Goal: Task Accomplishment & Management: Use online tool/utility

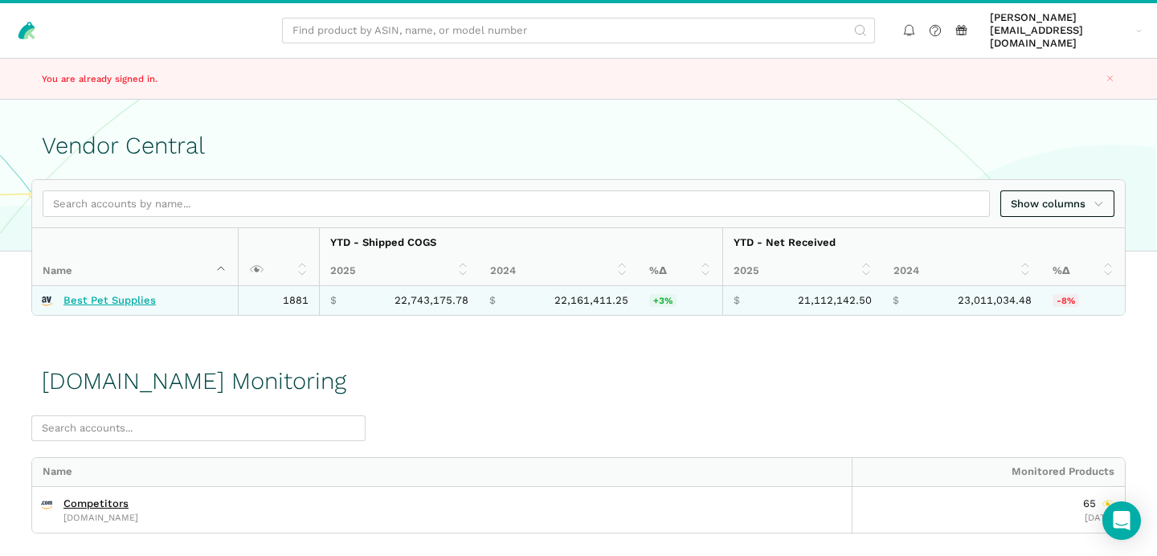
click at [132, 294] on link "Best Pet Supplies" at bounding box center [109, 300] width 92 height 13
click at [88, 294] on link "Best Pet Supplies" at bounding box center [109, 300] width 92 height 13
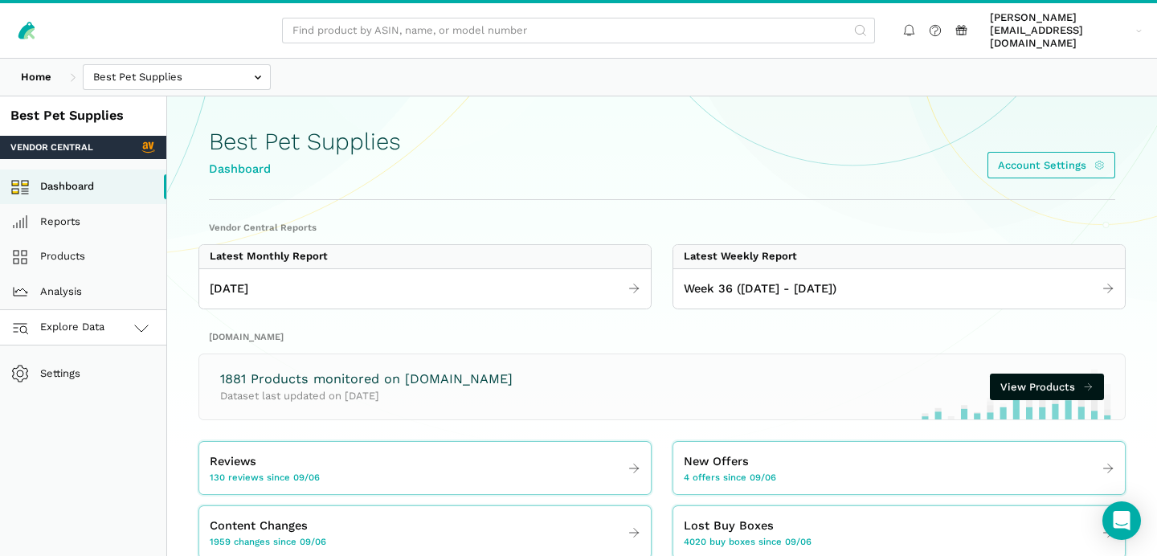
click at [92, 328] on link "Explore Data" at bounding box center [83, 327] width 166 height 35
click at [92, 384] on link "Amazon.com" at bounding box center [83, 398] width 166 height 35
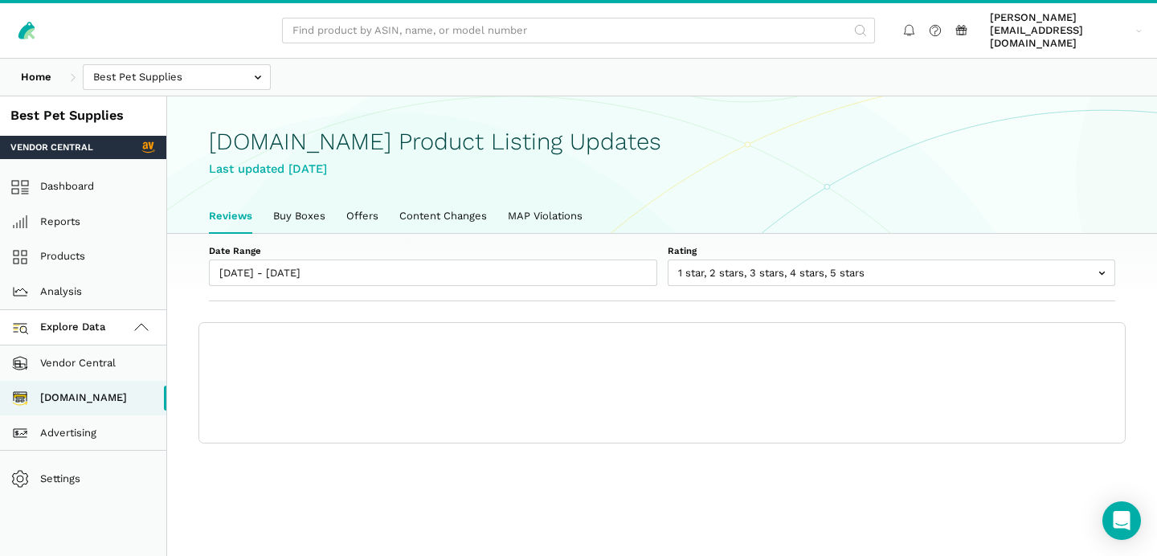
scroll to position [5, 0]
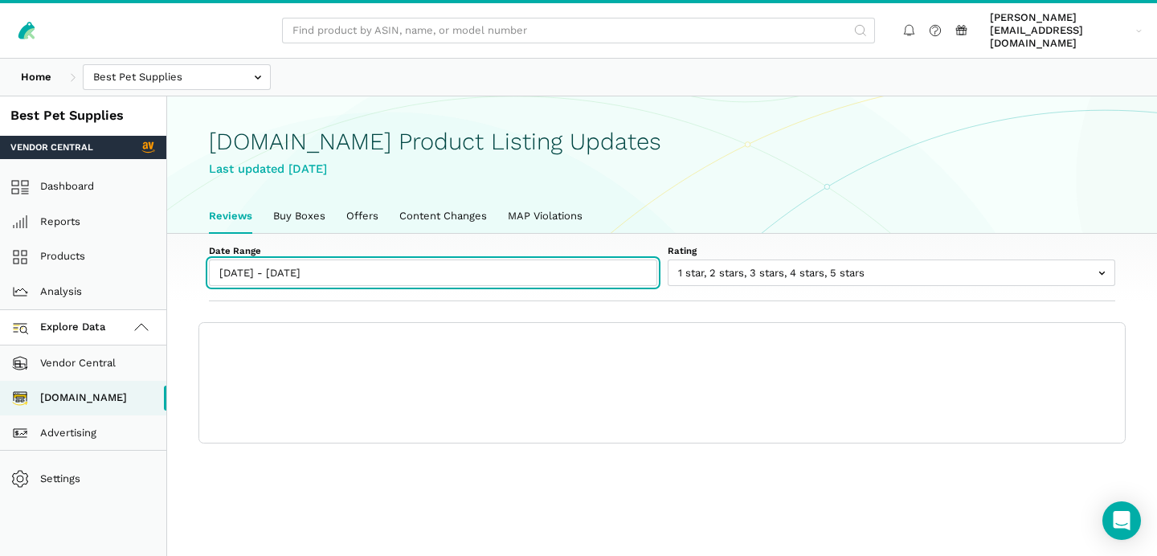
click at [276, 262] on input "[DATE] - [DATE]" at bounding box center [433, 272] width 448 height 27
type input "[DATE]"
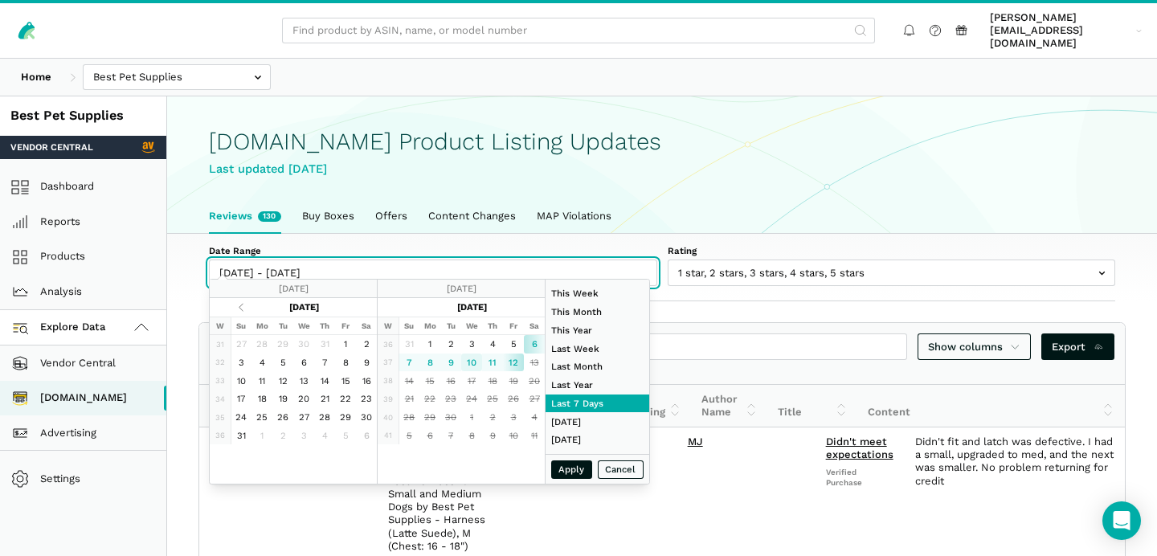
type input "[DATE]"
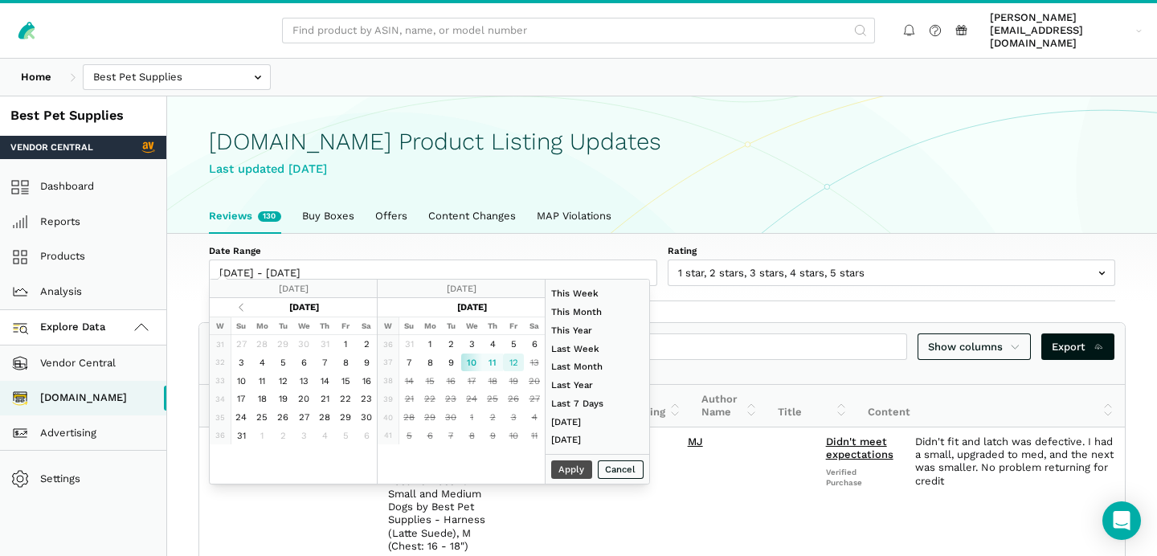
type input "[DATE]"
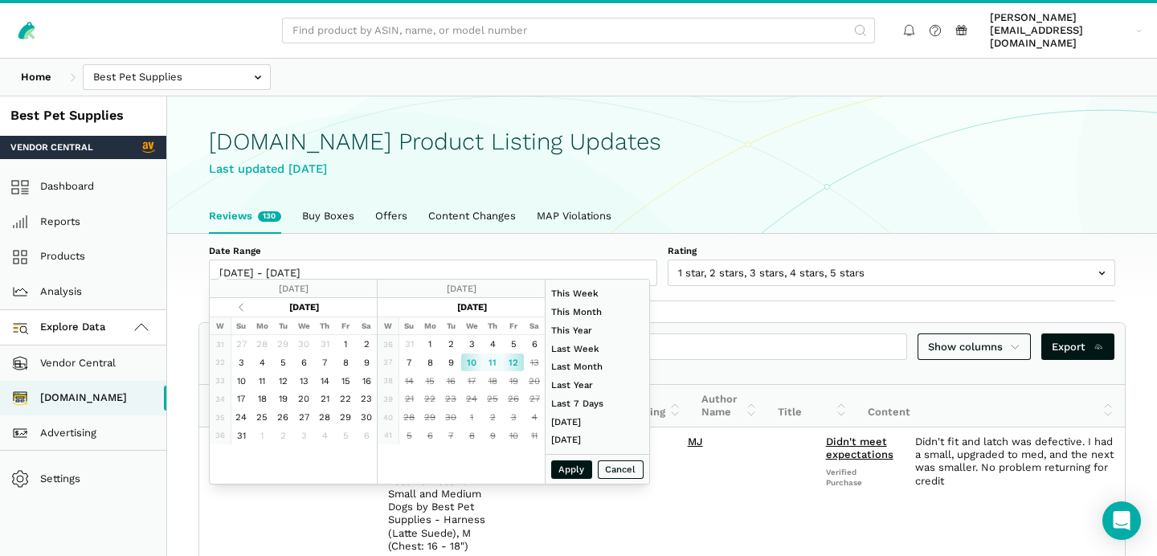
type input "[DATE]"
click at [562, 472] on button "Apply" at bounding box center [572, 469] width 42 height 18
type input "[DATE] - [DATE]"
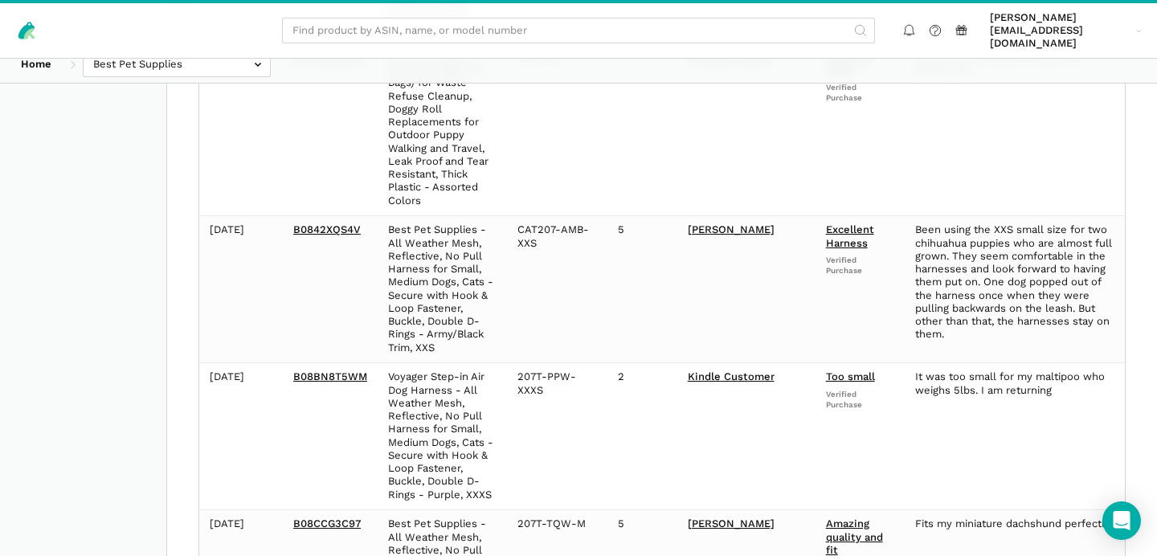
scroll to position [0, 0]
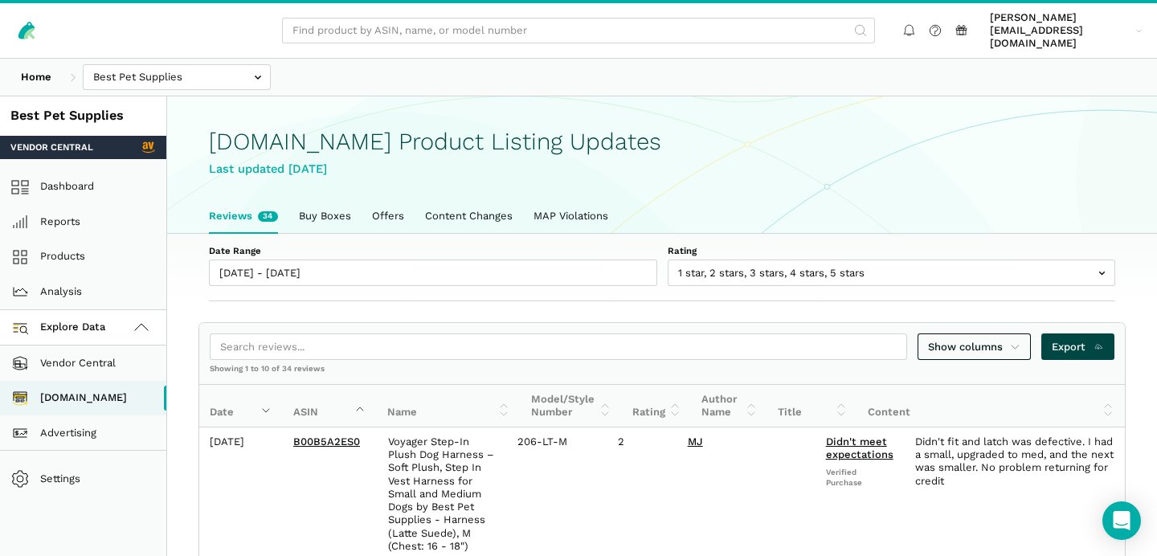
click at [1088, 339] on span "Export" at bounding box center [1078, 347] width 52 height 16
